Goal: Entertainment & Leisure: Consume media (video, audio)

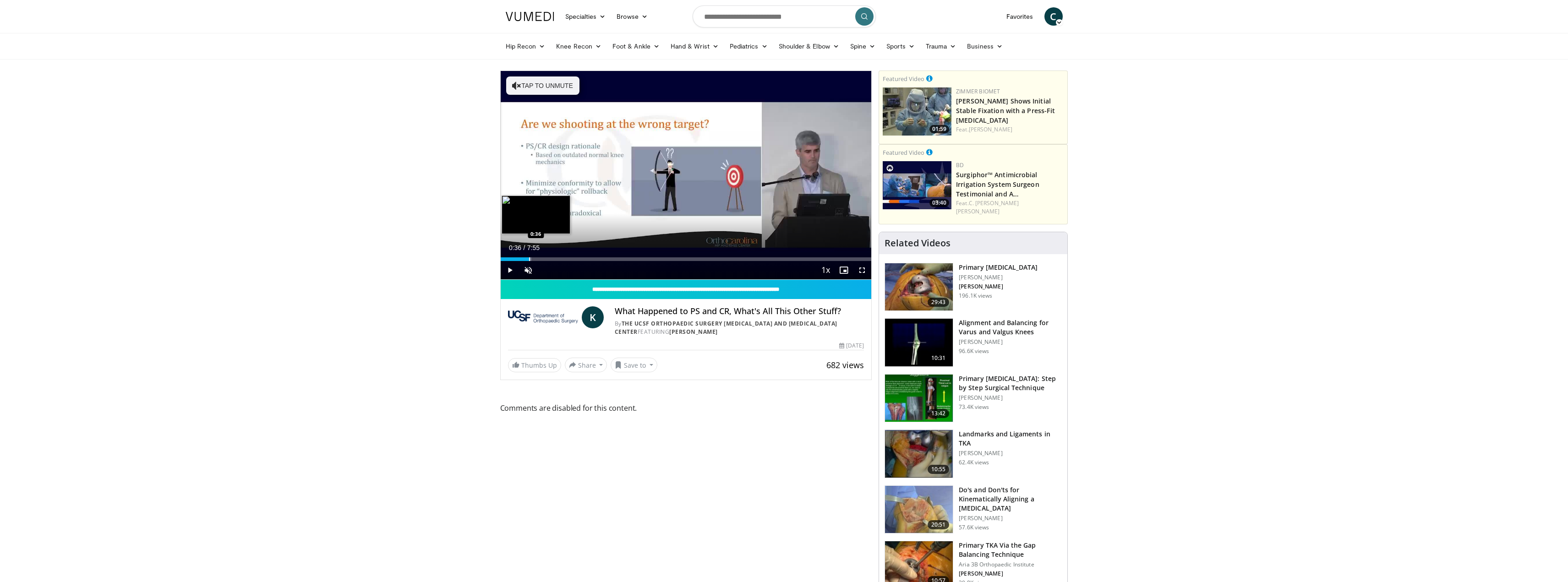
click at [529, 260] on div "Progress Bar" at bounding box center [529, 260] width 1 height 4
click at [579, 261] on div "Progress Bar" at bounding box center [579, 260] width 1 height 4
click at [637, 261] on div "Current Time 1:43 / Duration 7:55 Pause Skip Backward Skip Forward Unmute Loade…" at bounding box center [686, 270] width 371 height 18
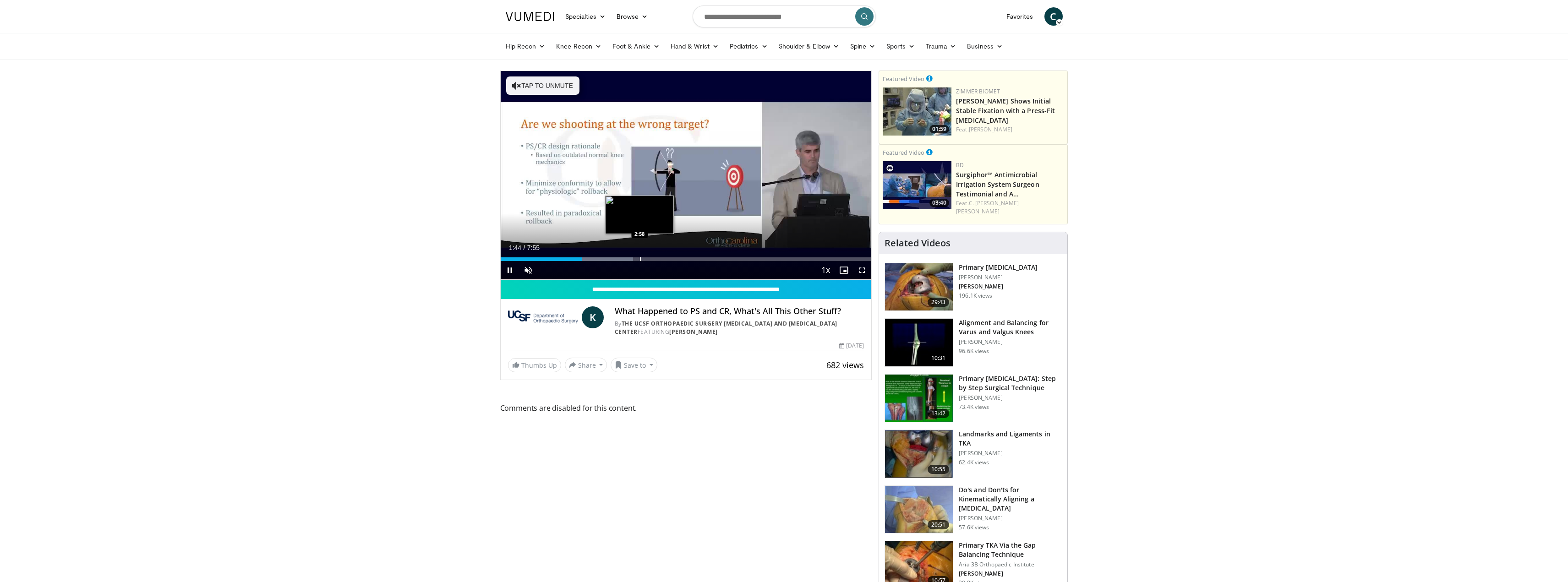
click at [640, 259] on div "Progress Bar" at bounding box center [640, 260] width 1 height 4
click at [690, 260] on div "Progress Bar" at bounding box center [690, 260] width 1 height 4
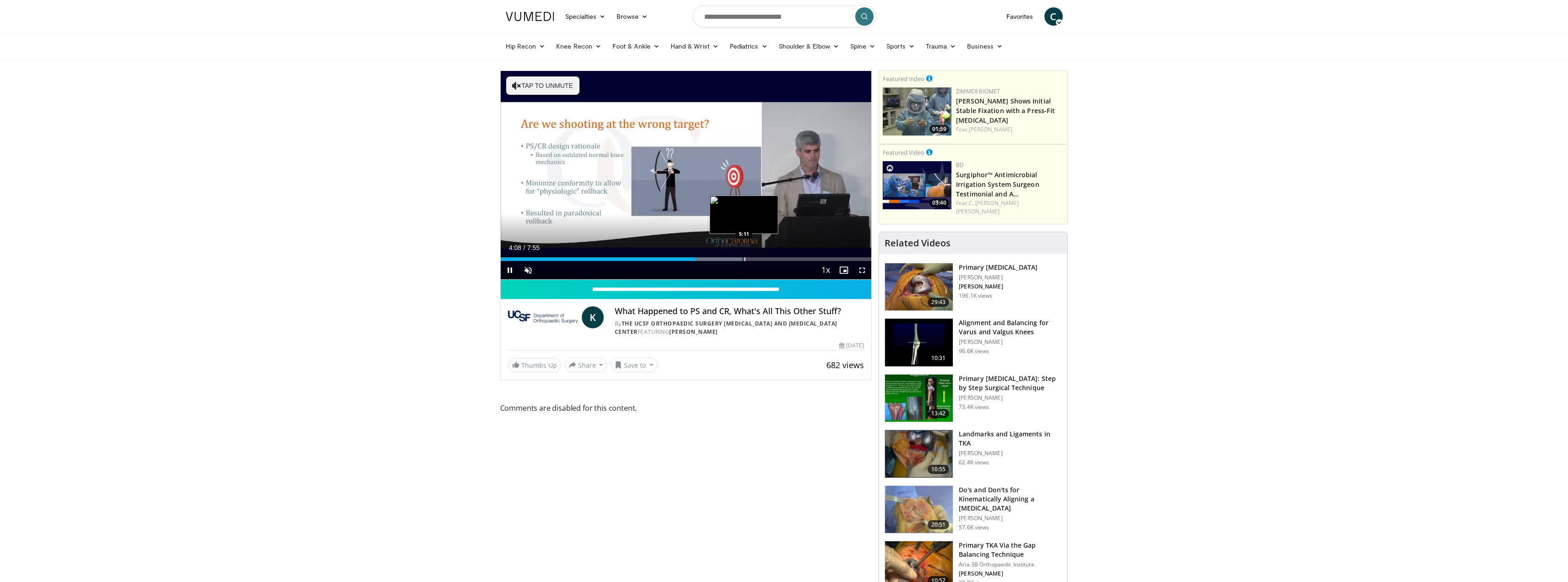
click at [744, 258] on div "Progress Bar" at bounding box center [744, 260] width 1 height 4
click at [790, 256] on div "Loaded : 79.86% 5:19 6:10" at bounding box center [686, 256] width 371 height 9
click at [838, 260] on div "Progress Bar" at bounding box center [838, 260] width 1 height 4
